Goal: Information Seeking & Learning: Learn about a topic

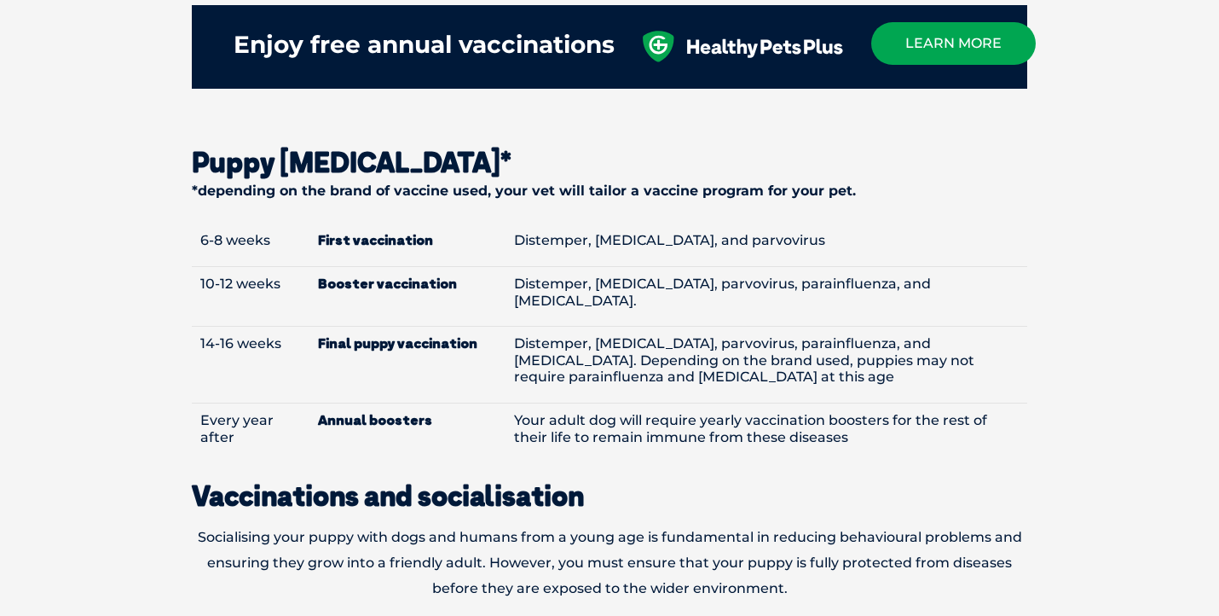
scroll to position [1951, 0]
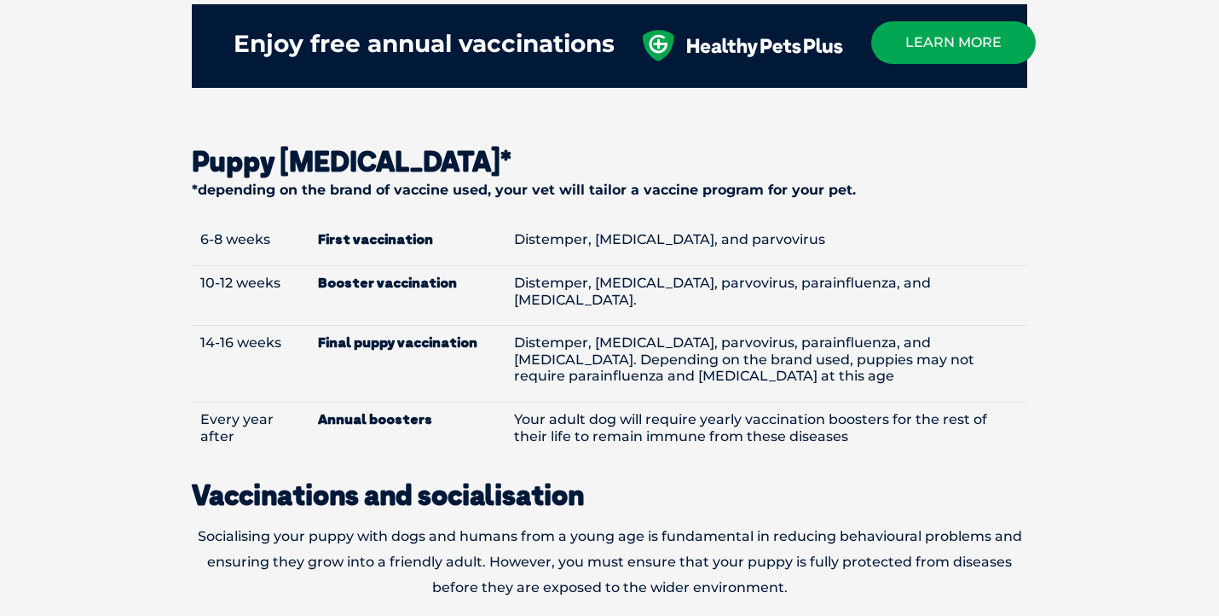
click at [598, 326] on td "Distemper, [MEDICAL_DATA], parvovirus, parainfluenza, and [MEDICAL_DATA]. Depen…" at bounding box center [767, 364] width 523 height 77
click at [425, 275] on strong "Booster vaccination" at bounding box center [407, 283] width 179 height 16
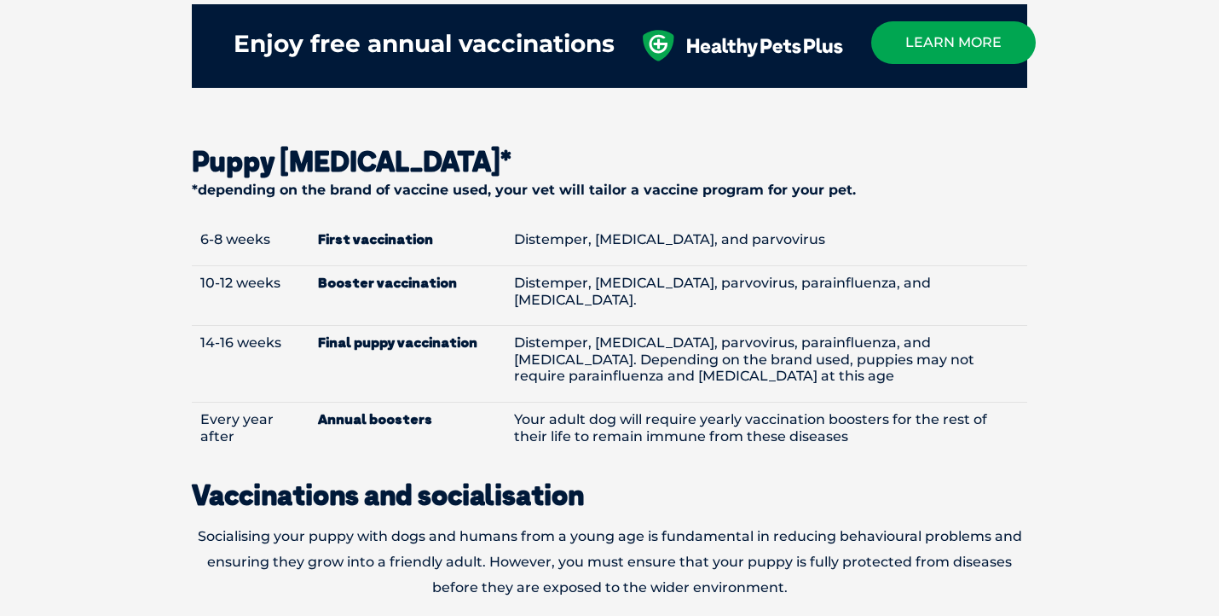
click at [425, 275] on strong "Booster vaccination" at bounding box center [407, 283] width 179 height 16
click at [400, 326] on td "Final puppy vaccination" at bounding box center [407, 364] width 196 height 77
click at [630, 333] on td "Distemper, [MEDICAL_DATA], parvovirus, parainfluenza, and [MEDICAL_DATA]. Depen…" at bounding box center [767, 364] width 523 height 77
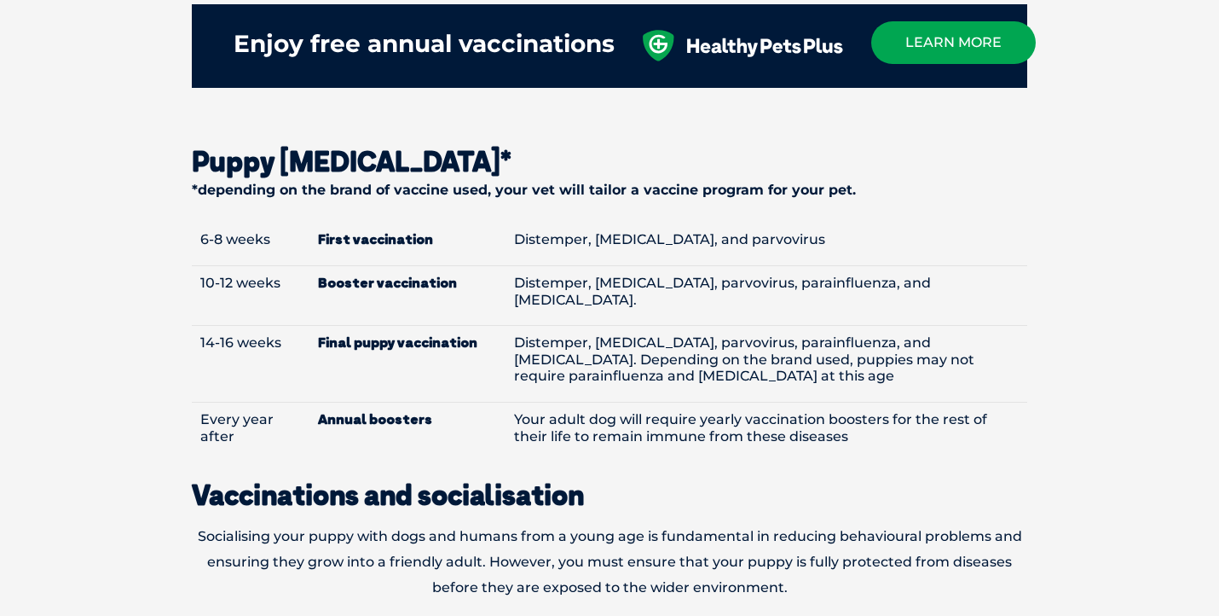
click at [630, 333] on td "Distemper, [MEDICAL_DATA], parvovirus, parainfluenza, and [MEDICAL_DATA]. Depen…" at bounding box center [767, 364] width 523 height 77
click at [699, 326] on td "Distemper, [MEDICAL_DATA], parvovirus, parainfluenza, and [MEDICAL_DATA]. Depen…" at bounding box center [767, 364] width 523 height 77
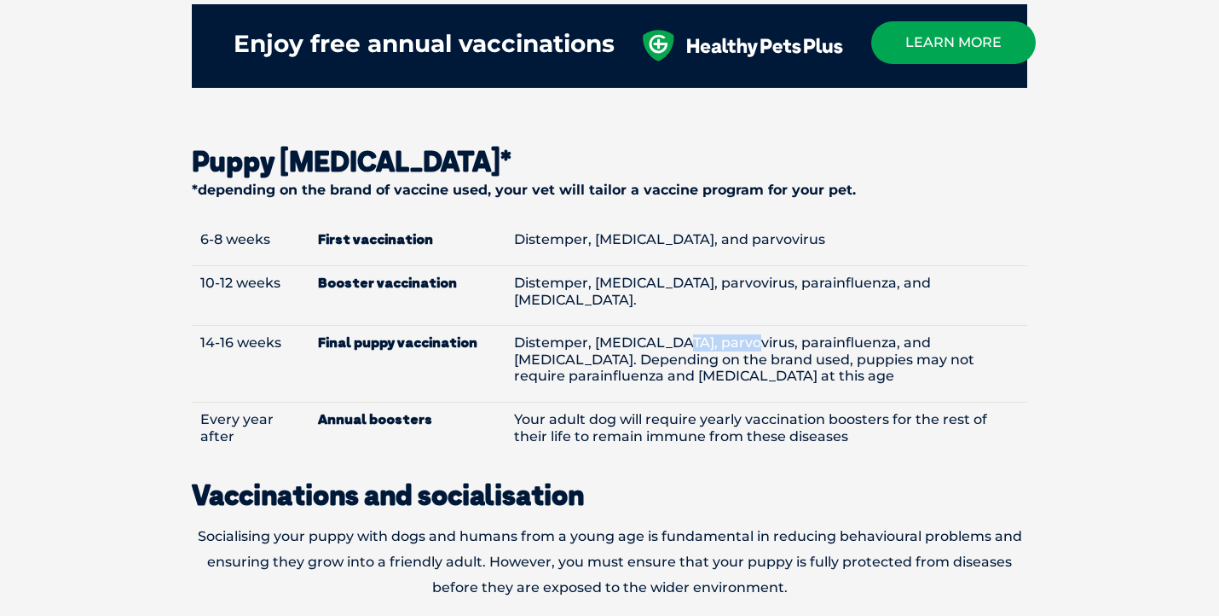
click at [699, 326] on td "Distemper, [MEDICAL_DATA], parvovirus, parainfluenza, and [MEDICAL_DATA]. Depen…" at bounding box center [767, 364] width 523 height 77
click at [457, 326] on td "Final puppy vaccination" at bounding box center [407, 364] width 196 height 77
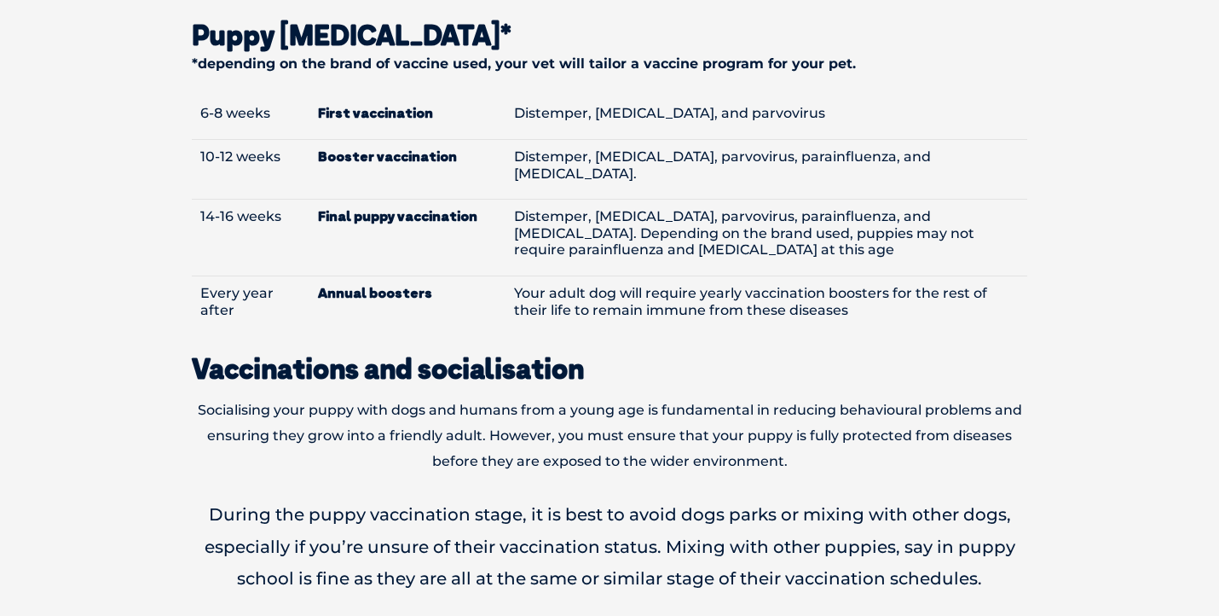
scroll to position [2078, 0]
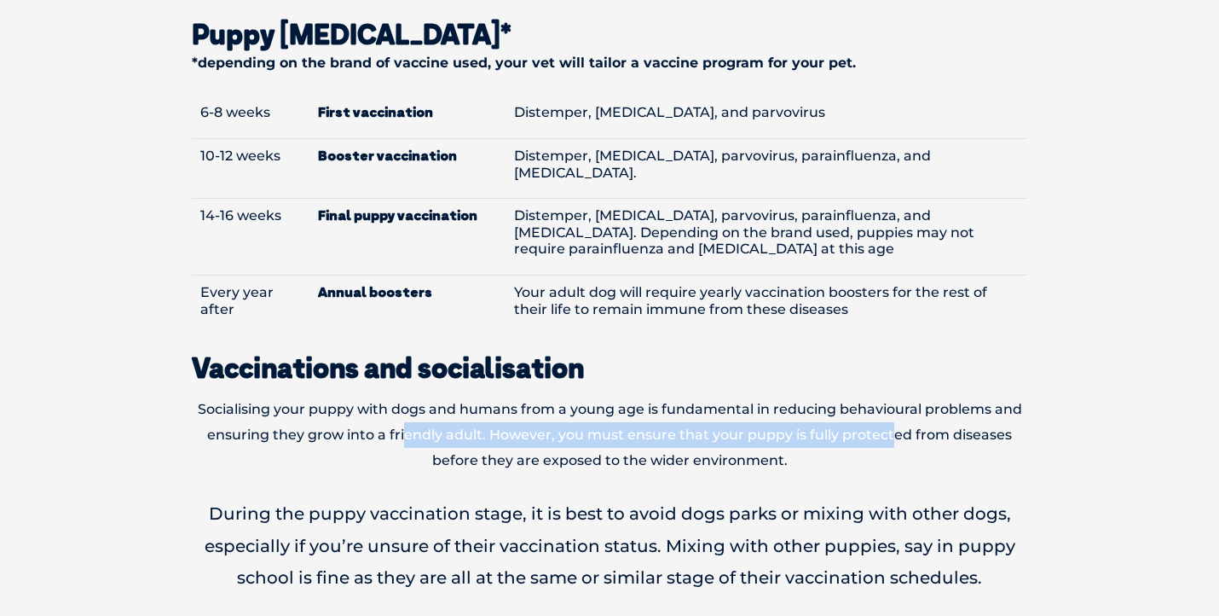
drag, startPoint x: 407, startPoint y: 397, endPoint x: 895, endPoint y: 404, distance: 488.6
click at [895, 404] on p "Socialising your puppy with dogs and humans from a young age is fundamental in …" at bounding box center [609, 434] width 835 height 76
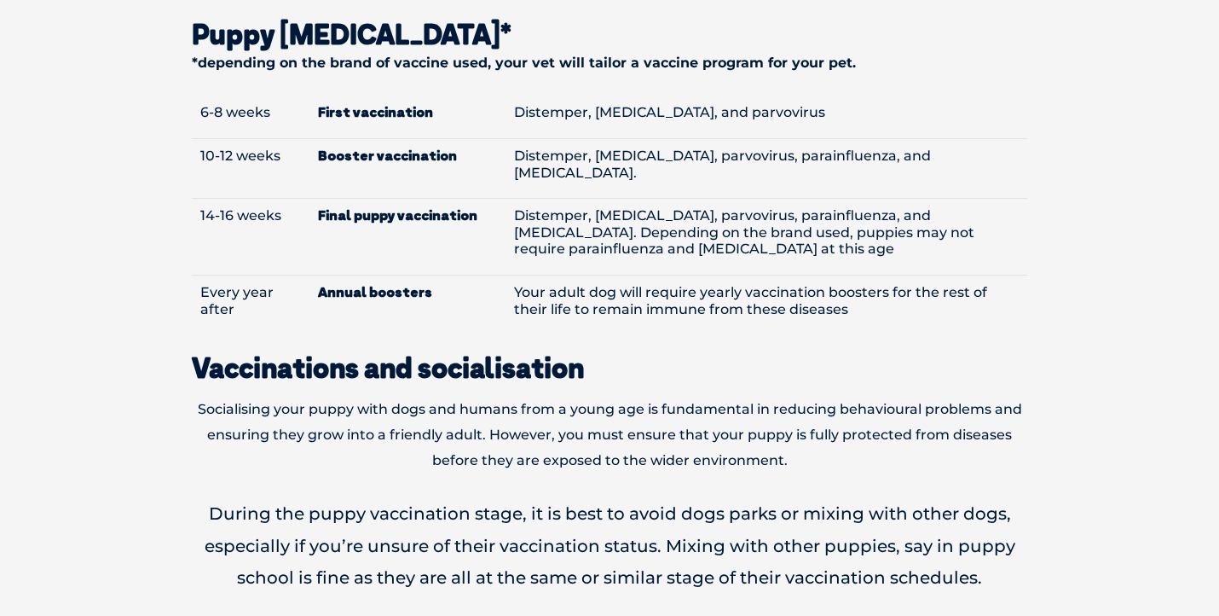
click at [895, 404] on p "Socialising your puppy with dogs and humans from a young age is fundamental in …" at bounding box center [609, 434] width 835 height 76
drag, startPoint x: 507, startPoint y: 420, endPoint x: 801, endPoint y: 418, distance: 293.3
click at [801, 419] on p "Socialising your puppy with dogs and humans from a young age is fundamental in …" at bounding box center [609, 434] width 835 height 76
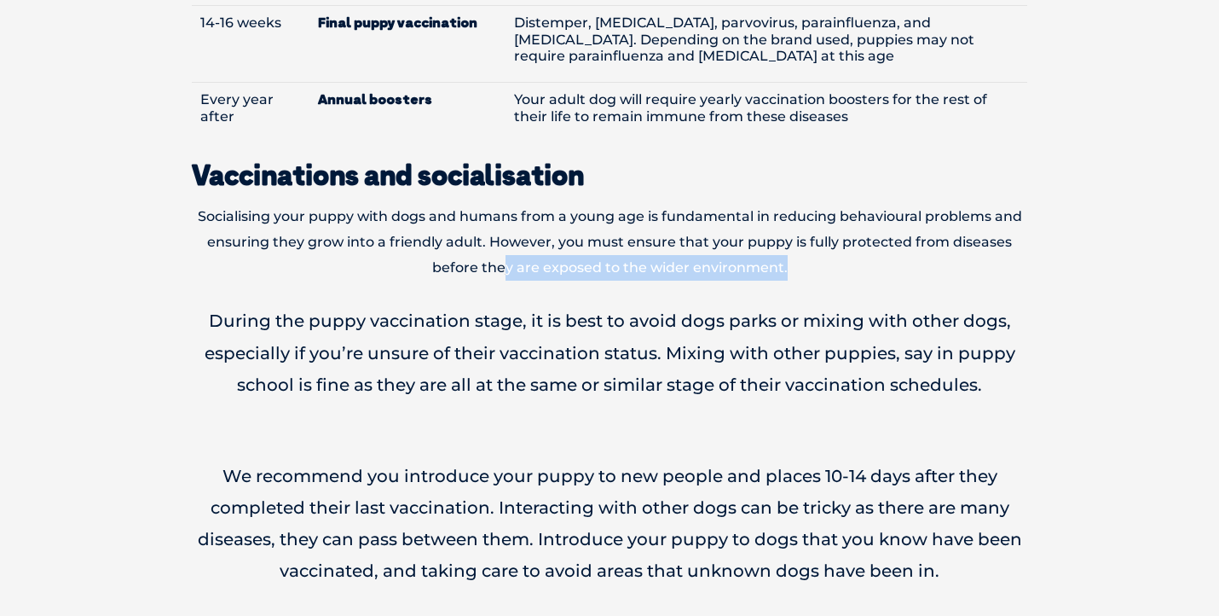
scroll to position [2277, 0]
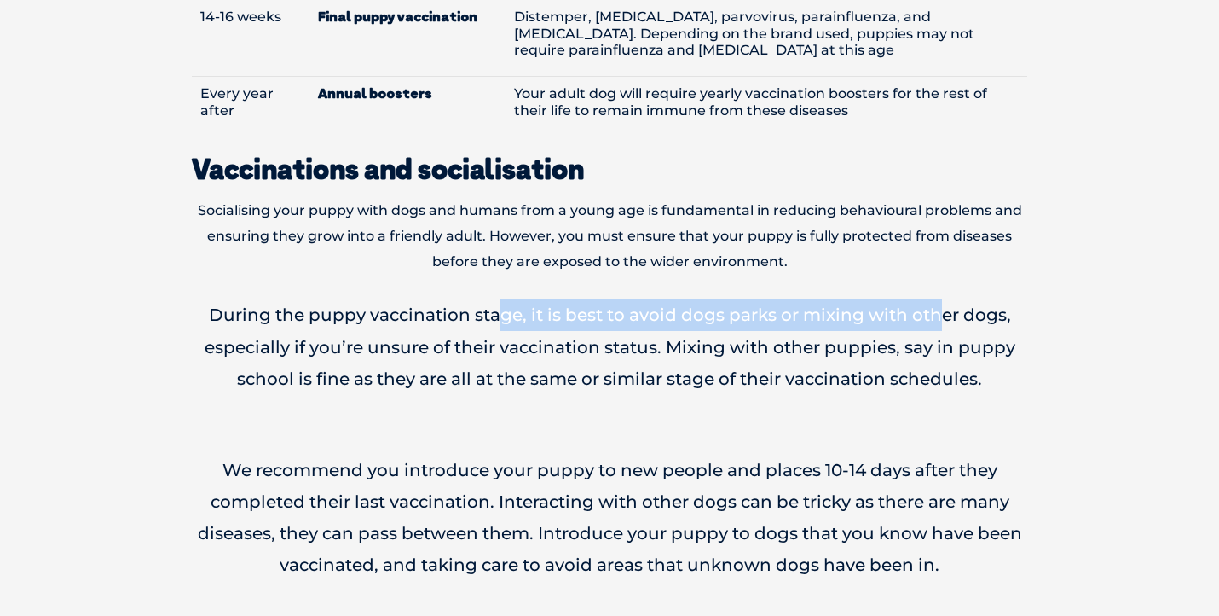
drag, startPoint x: 499, startPoint y: 281, endPoint x: 938, endPoint y: 270, distance: 439.2
click at [938, 299] on p "During the puppy vaccination stage, it is best to avoid dogs parks or mixing wi…" at bounding box center [609, 346] width 835 height 95
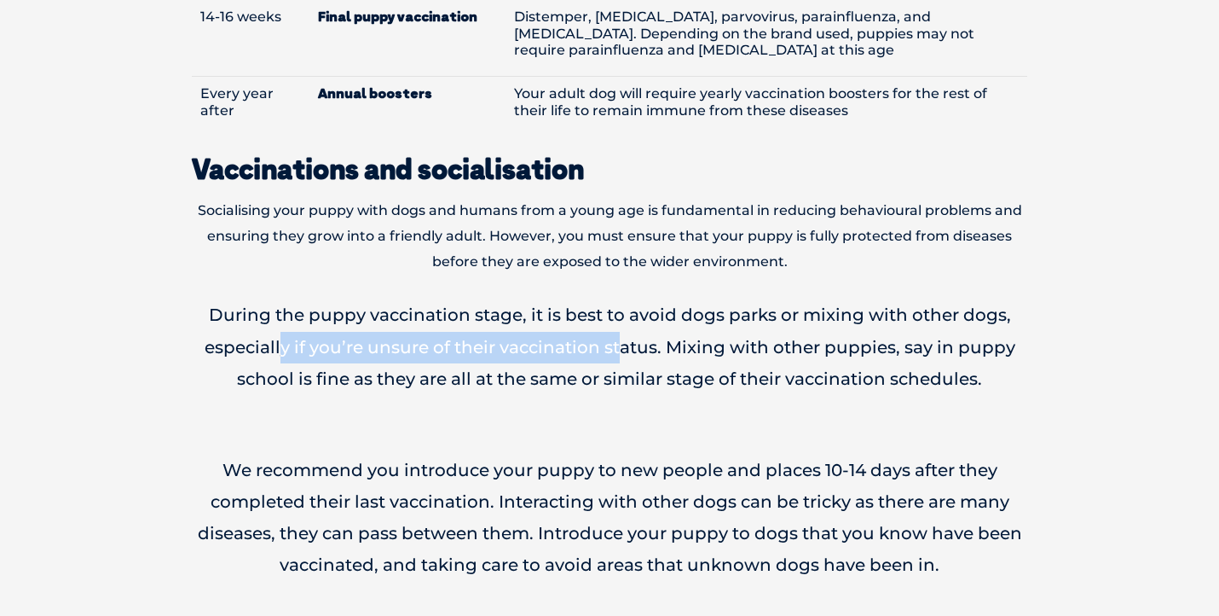
drag, startPoint x: 286, startPoint y: 312, endPoint x: 618, endPoint y: 314, distance: 331.6
click at [618, 314] on p "During the puppy vaccination stage, it is best to avoid dogs parks or mixing wi…" at bounding box center [609, 346] width 835 height 95
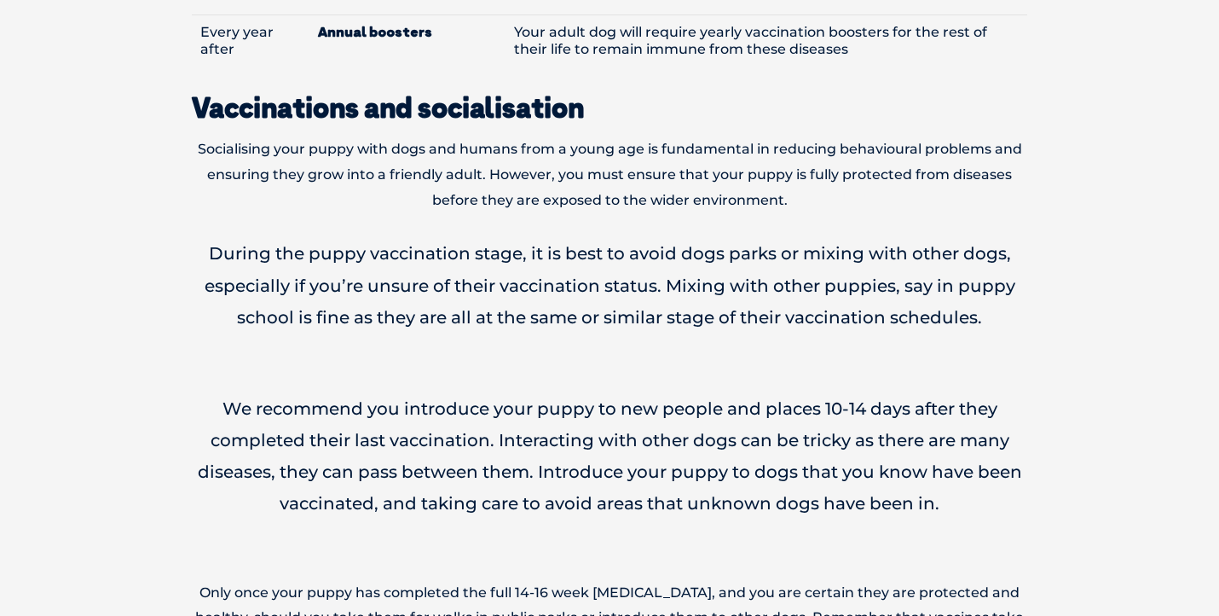
scroll to position [2347, 0]
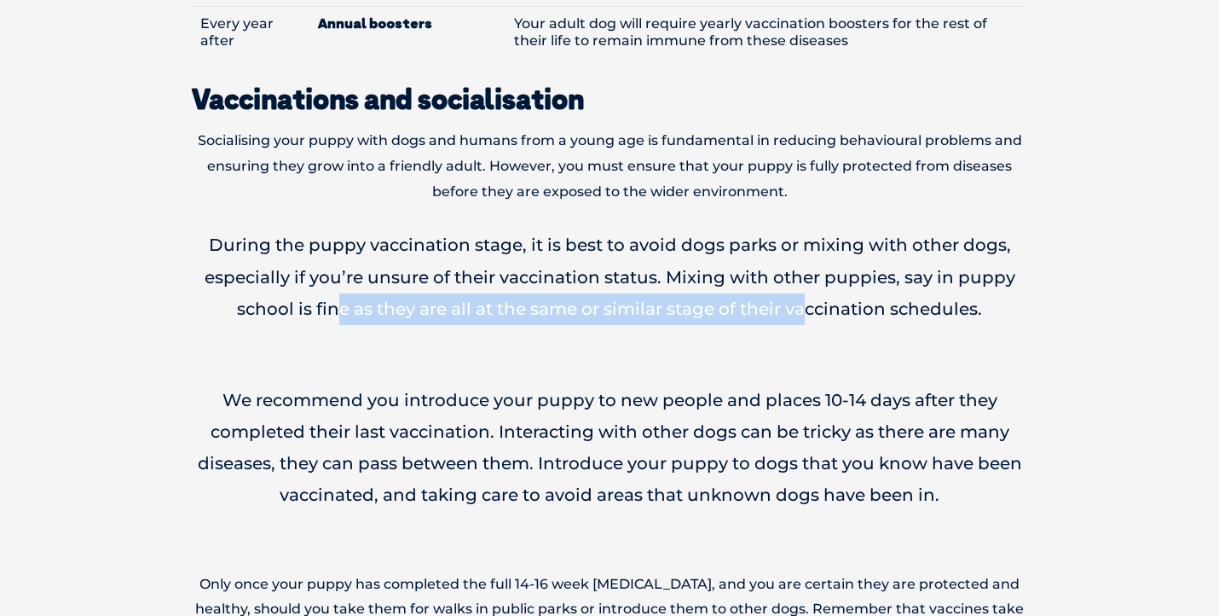
drag, startPoint x: 338, startPoint y: 275, endPoint x: 810, endPoint y: 278, distance: 471.5
click at [810, 278] on p "During the puppy vaccination stage, it is best to avoid dogs parks or mixing wi…" at bounding box center [609, 276] width 835 height 95
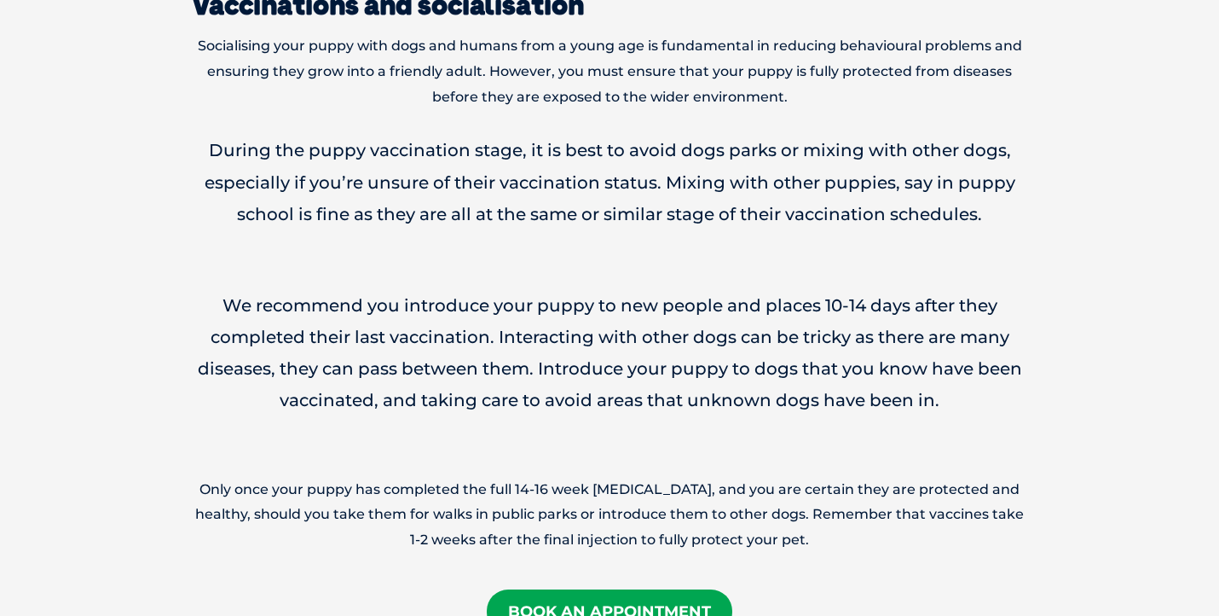
scroll to position [2450, 0]
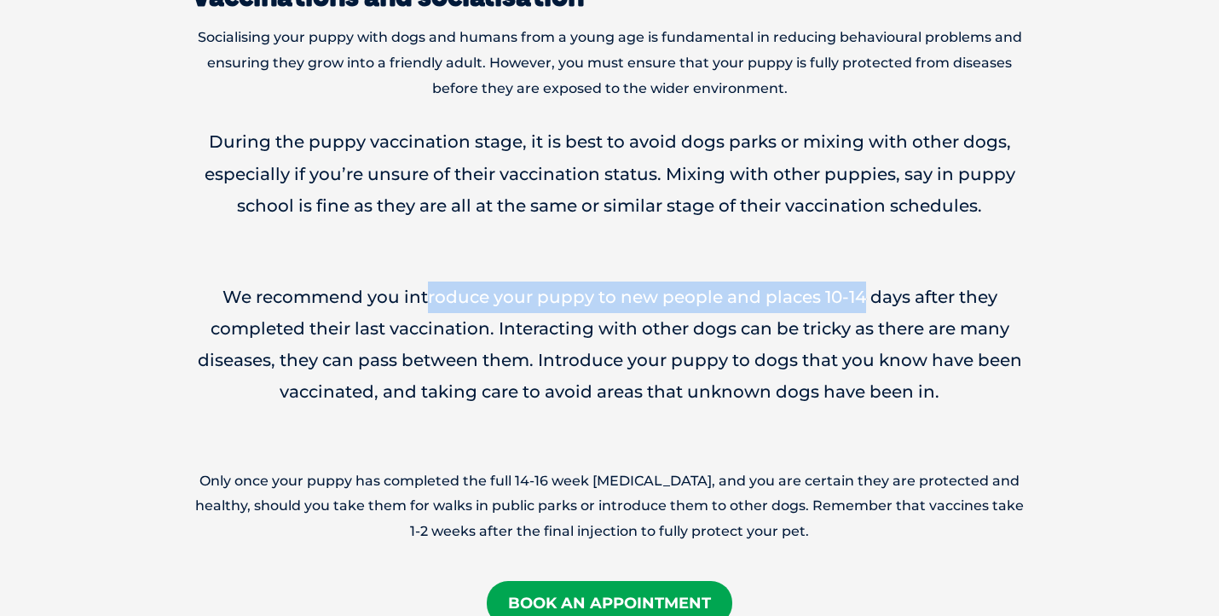
drag, startPoint x: 429, startPoint y: 260, endPoint x: 867, endPoint y: 258, distance: 438.2
click at [867, 281] on p "We recommend you introduce your puppy to new people and places 10-14 days after…" at bounding box center [609, 344] width 835 height 127
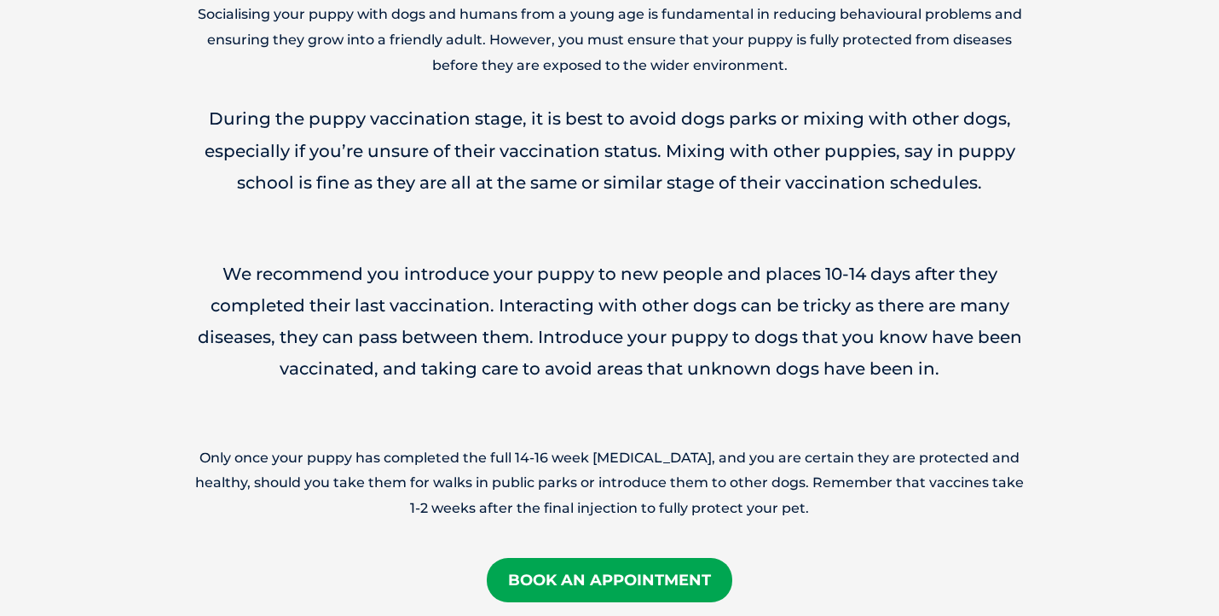
scroll to position [2476, 0]
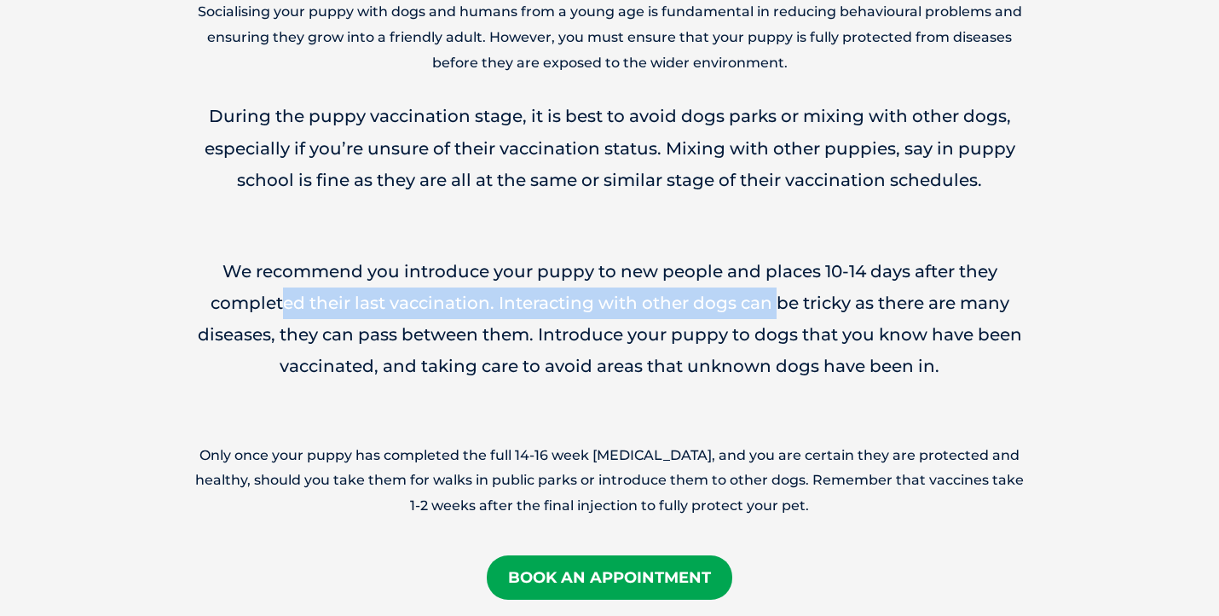
drag, startPoint x: 283, startPoint y: 272, endPoint x: 778, endPoint y: 255, distance: 494.8
click at [778, 256] on p "We recommend you introduce your puppy to new people and places 10-14 days after…" at bounding box center [609, 319] width 835 height 127
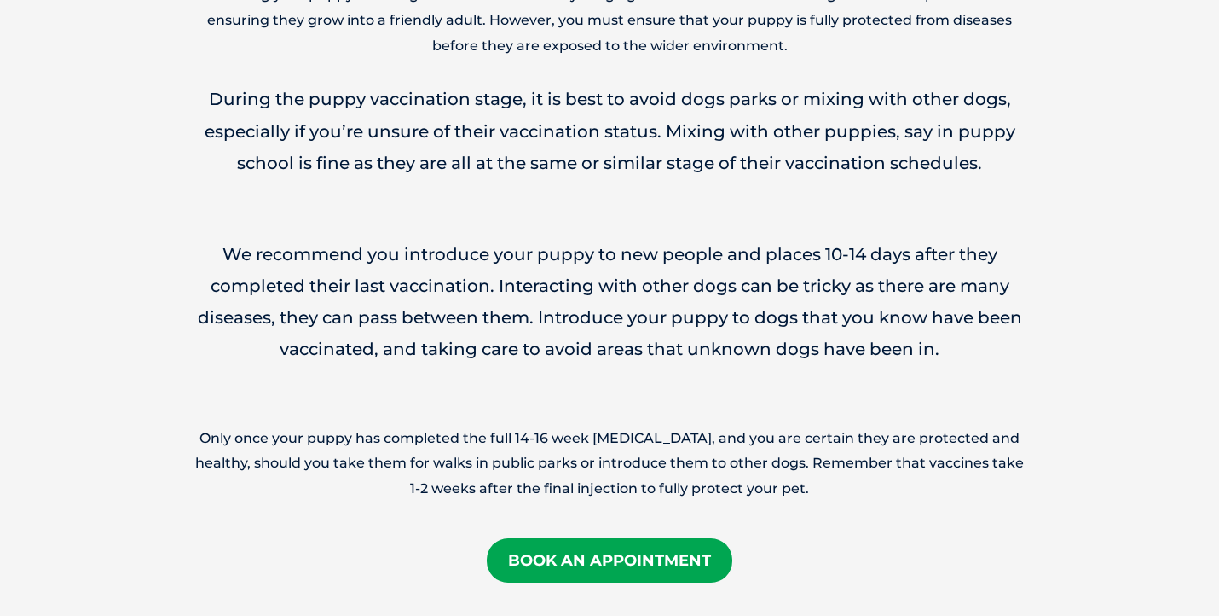
scroll to position [2495, 0]
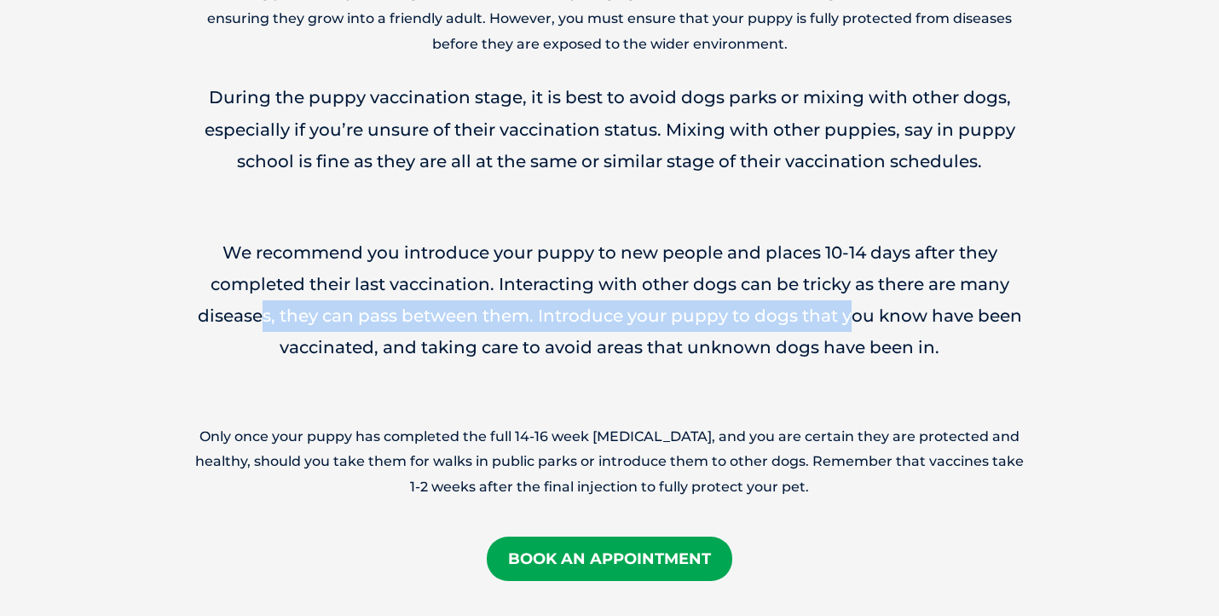
drag, startPoint x: 266, startPoint y: 286, endPoint x: 855, endPoint y: 286, distance: 589.1
click at [855, 286] on p "We recommend you introduce your puppy to new people and places 10-14 days after…" at bounding box center [609, 300] width 835 height 127
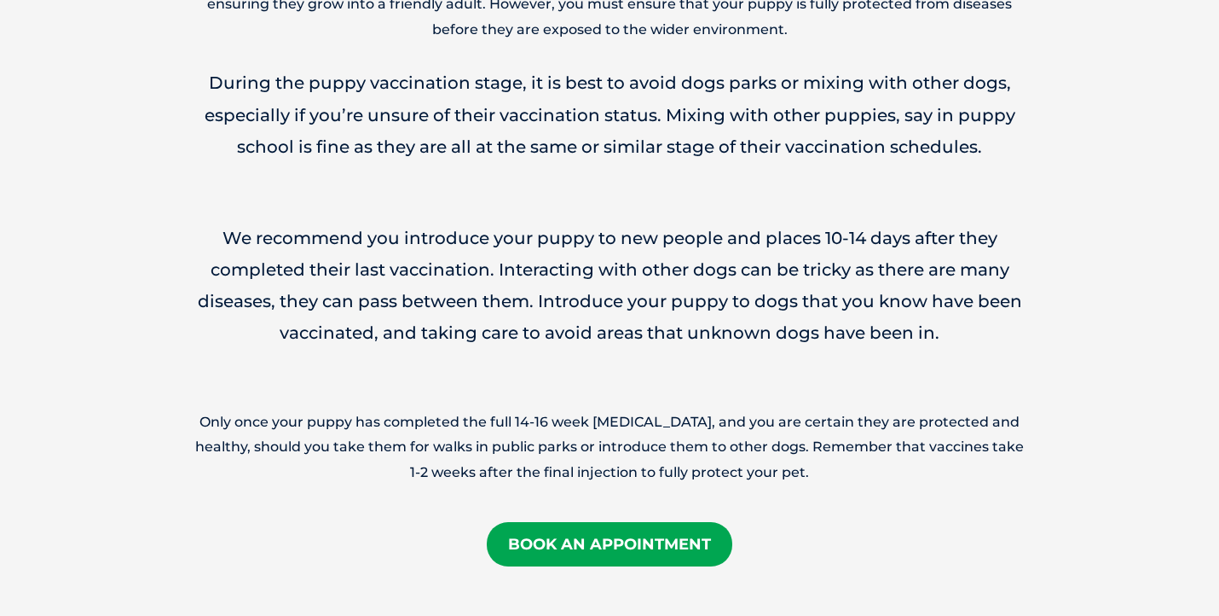
scroll to position [2513, 0]
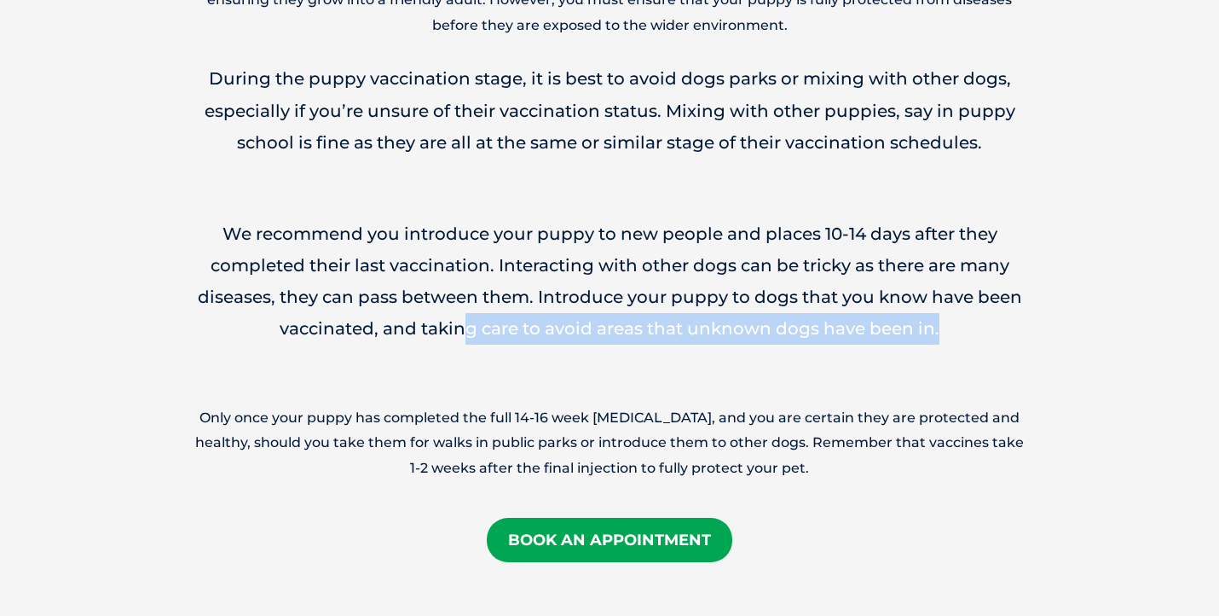
drag, startPoint x: 460, startPoint y: 289, endPoint x: 969, endPoint y: 286, distance: 509.0
click at [969, 286] on p "We recommend you introduce your puppy to new people and places 10-14 days after…" at bounding box center [609, 281] width 835 height 127
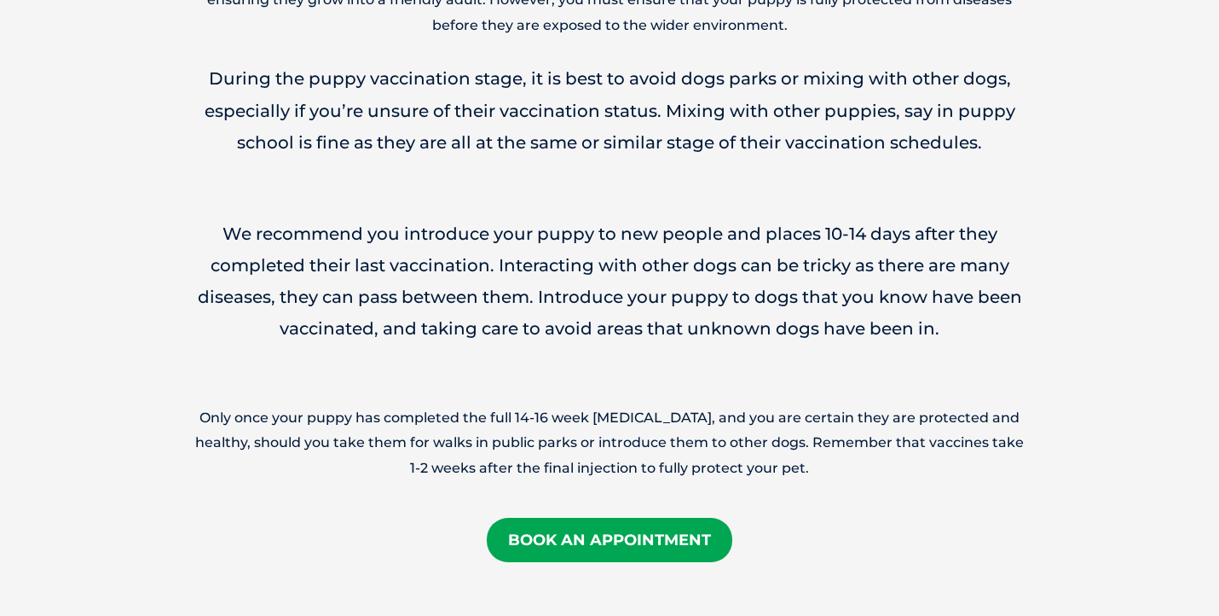
click at [969, 286] on p "We recommend you introduce your puppy to new people and places 10-14 days after…" at bounding box center [609, 281] width 835 height 127
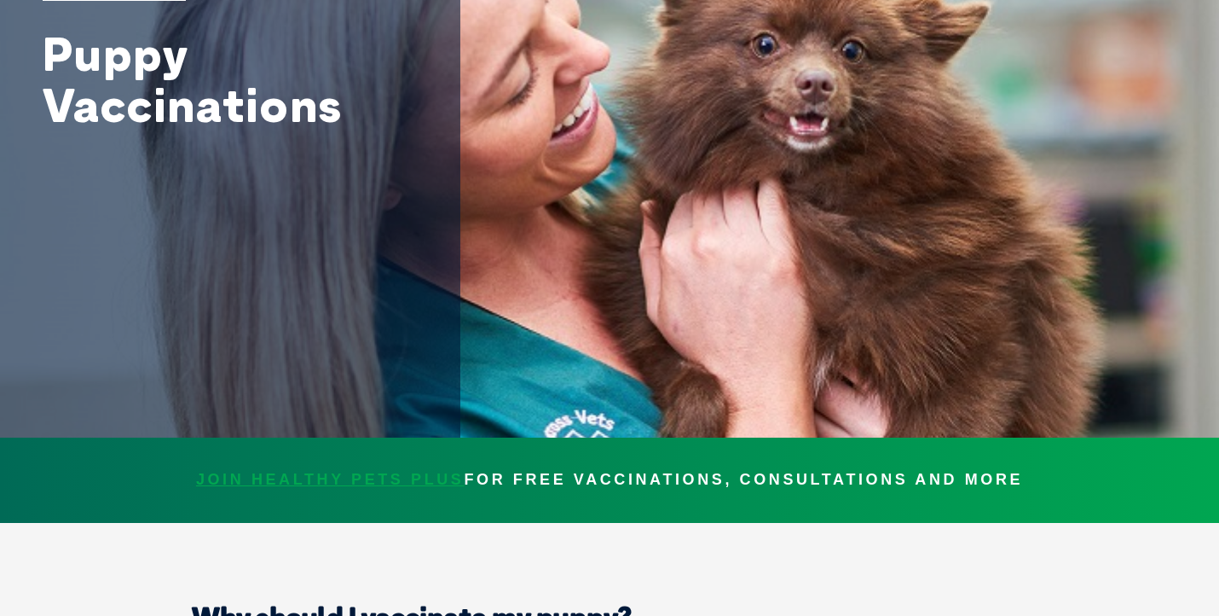
scroll to position [0, 0]
